Goal: Task Accomplishment & Management: Use online tool/utility

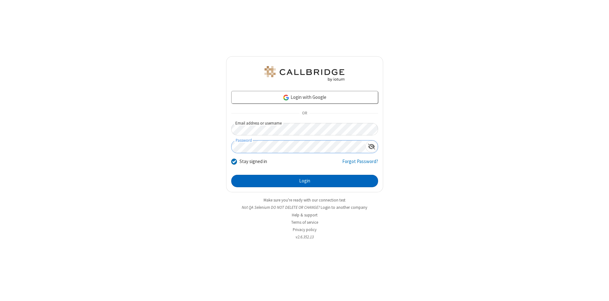
click at [305, 181] on button "Login" at bounding box center [304, 181] width 147 height 13
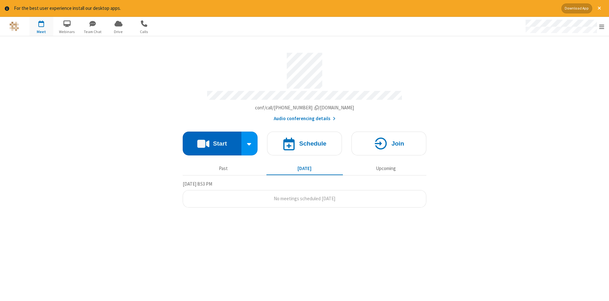
click at [212, 141] on button "Start" at bounding box center [212, 143] width 59 height 24
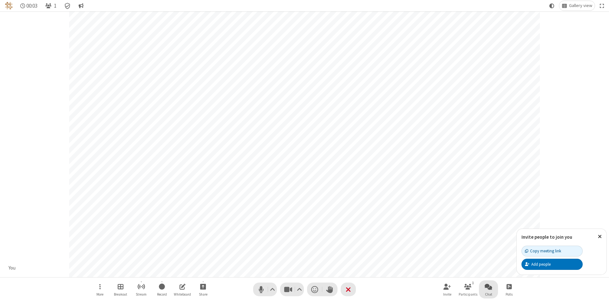
click at [489, 286] on span "Open chat" at bounding box center [489, 286] width 8 height 8
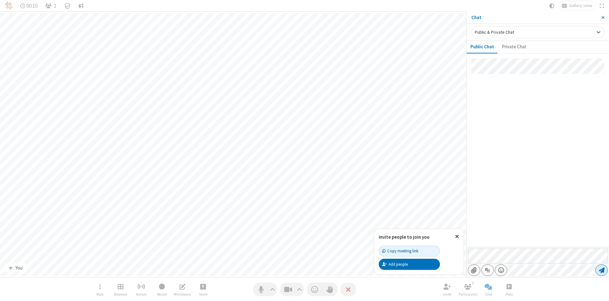
click at [602, 270] on span "Send message" at bounding box center [602, 270] width 6 height 6
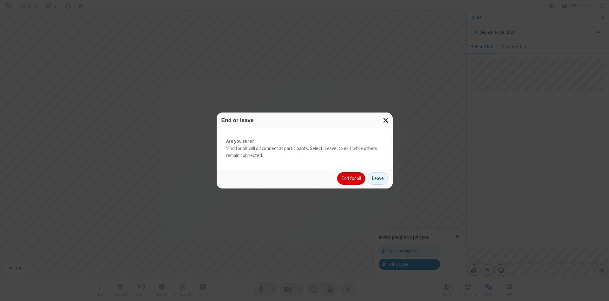
click at [352, 178] on button "End for all" at bounding box center [351, 178] width 28 height 13
